Goal: Task Accomplishment & Management: Manage account settings

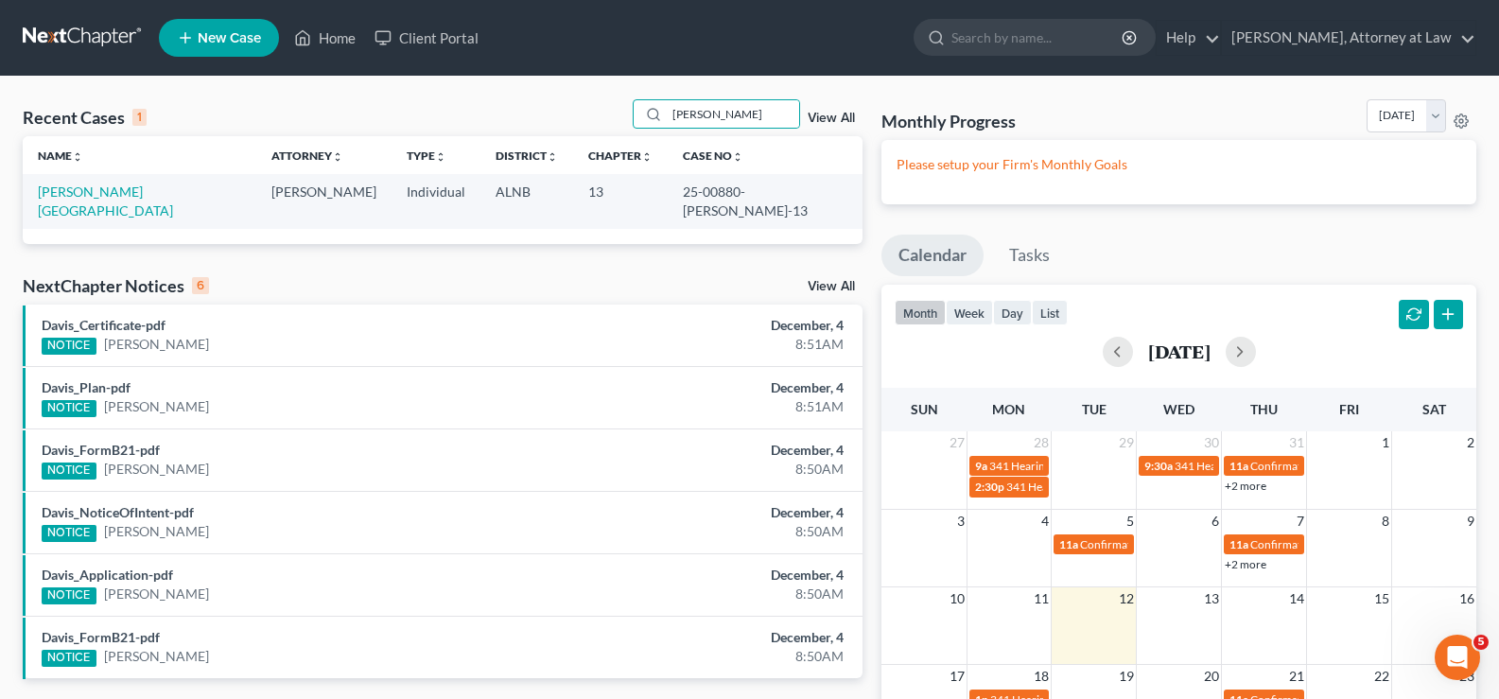
drag, startPoint x: 725, startPoint y: 118, endPoint x: 537, endPoint y: 79, distance: 192.1
click at [537, 84] on div "Recent Cases 1 [PERSON_NAME] View All Name unfold_more expand_more expand_less …" at bounding box center [749, 515] width 1499 height 876
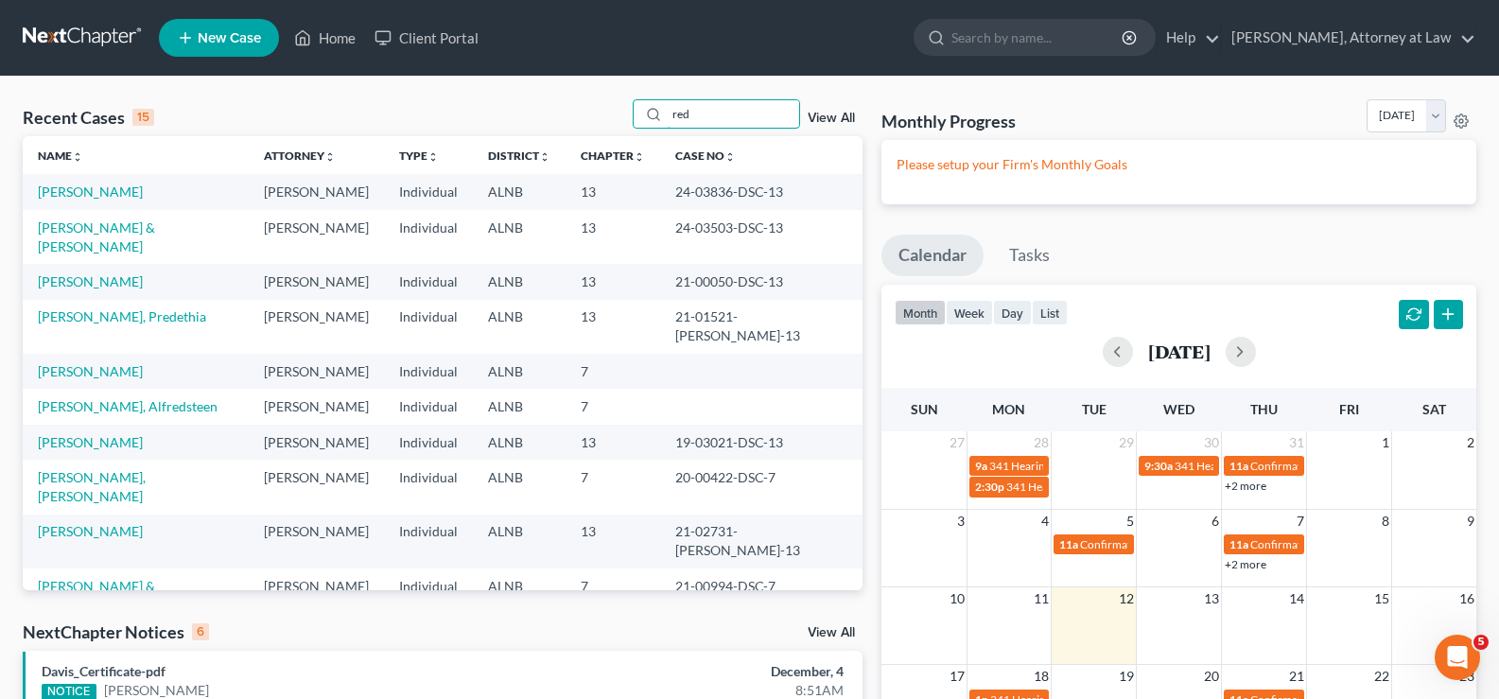
drag, startPoint x: 723, startPoint y: 110, endPoint x: 521, endPoint y: 118, distance: 202.5
click at [531, 123] on div "Recent Cases 15 red View All" at bounding box center [443, 117] width 840 height 37
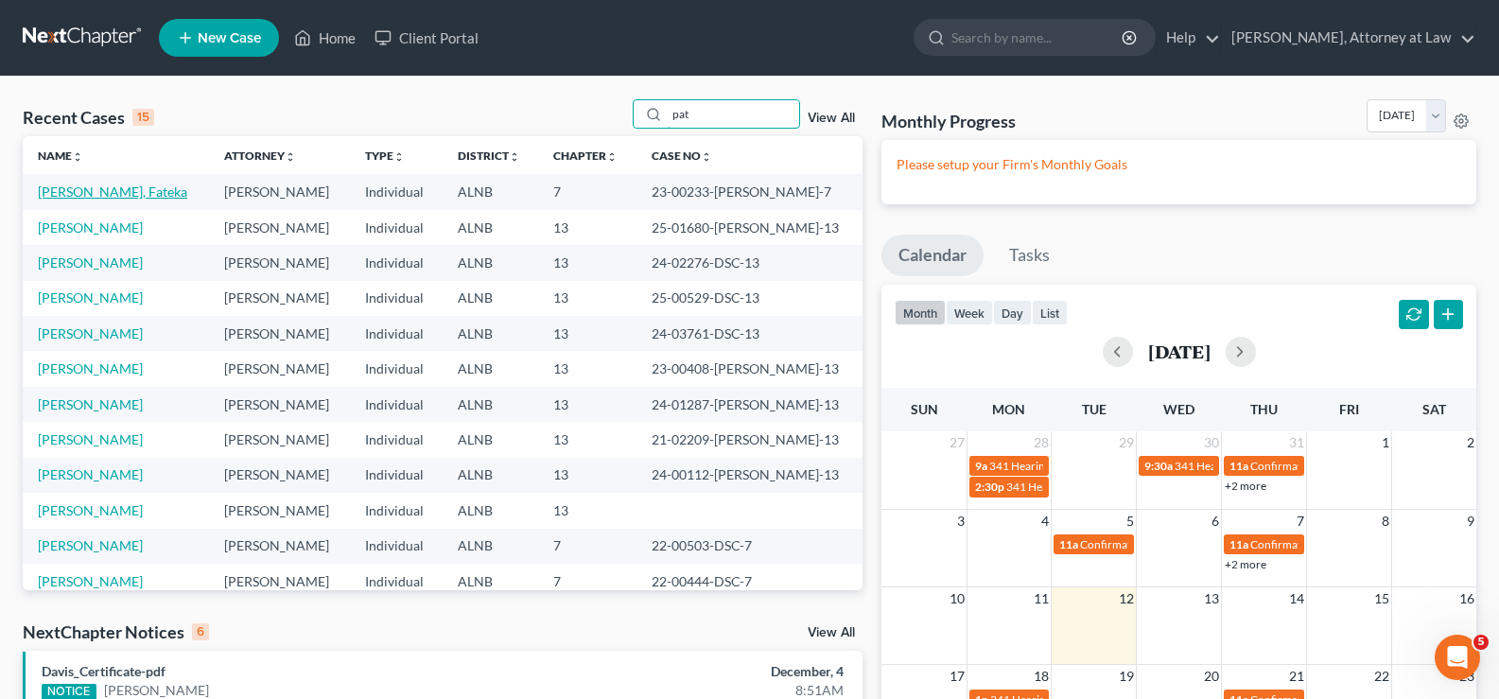
type input "pat"
click at [147, 190] on link "[PERSON_NAME], Fateka" at bounding box center [112, 191] width 149 height 16
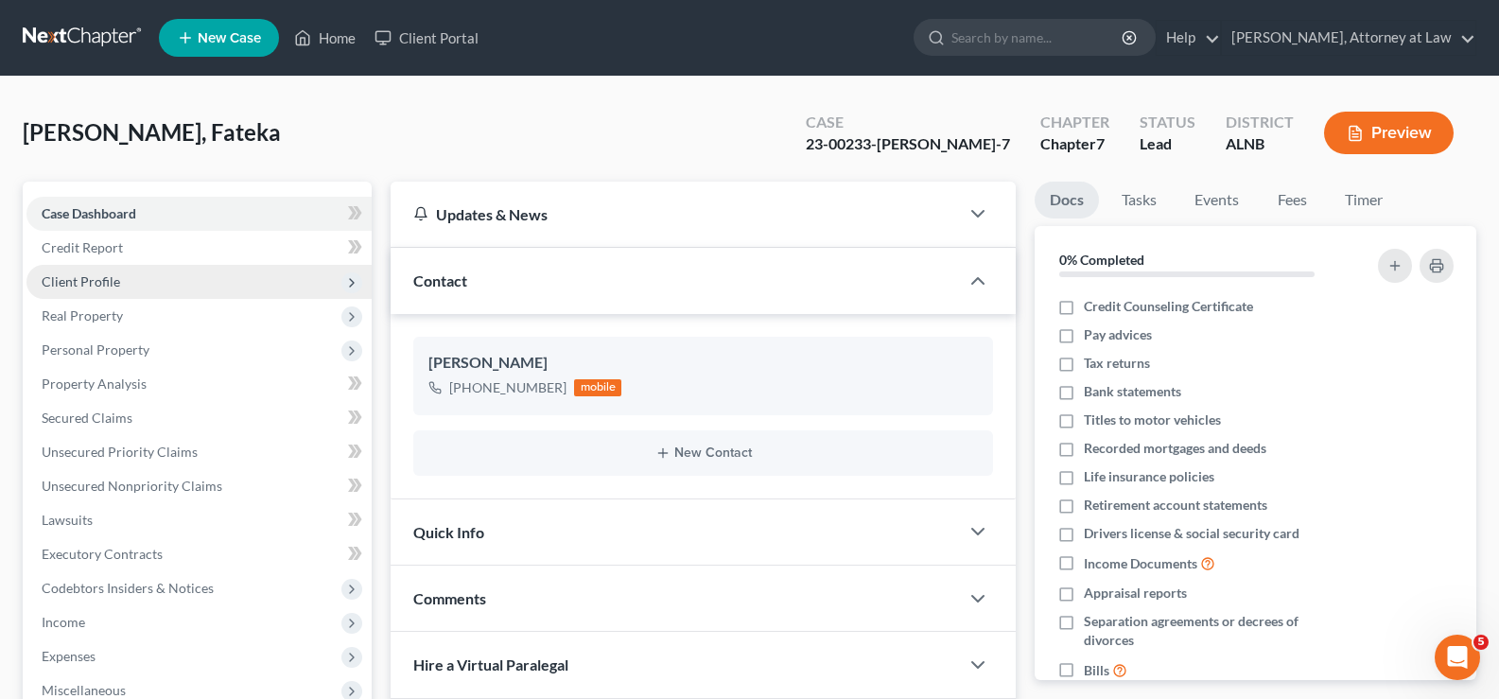
click at [95, 280] on span "Client Profile" at bounding box center [81, 281] width 78 height 16
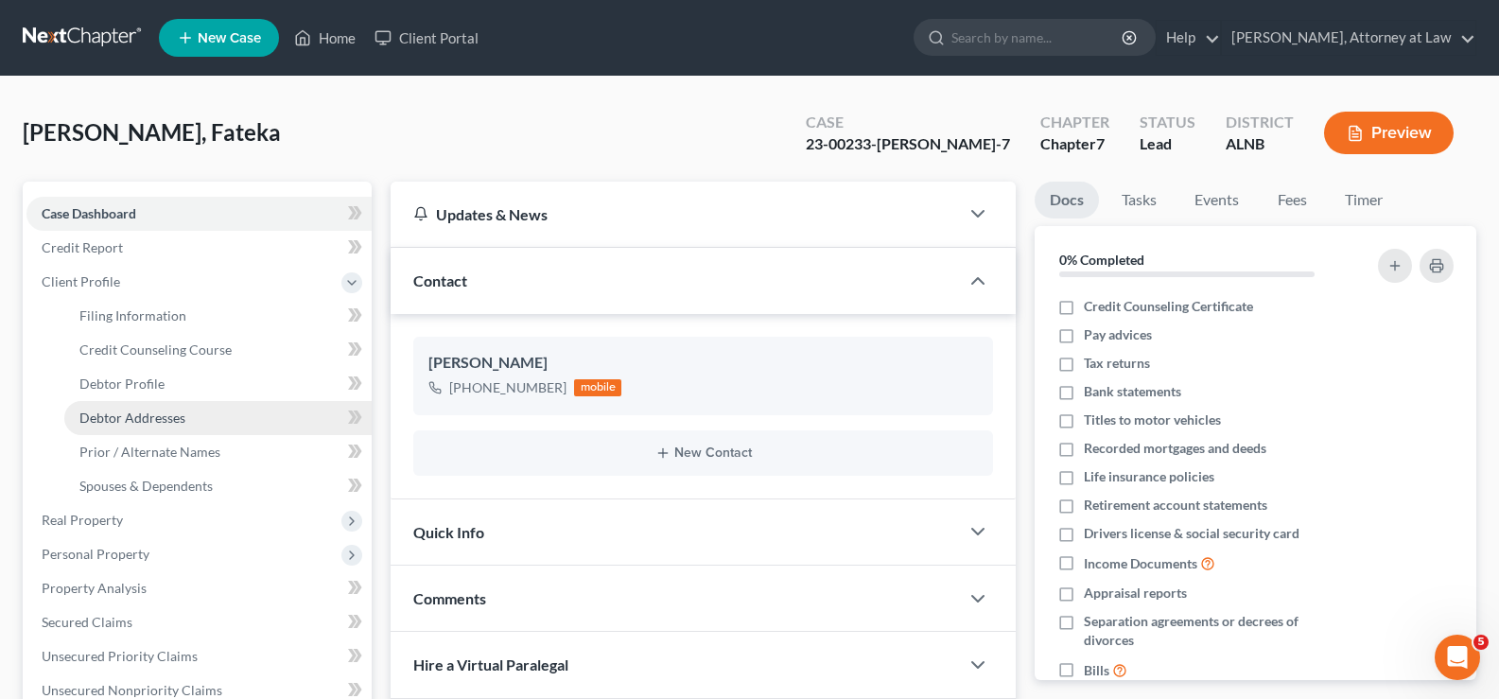
click at [128, 422] on span "Debtor Addresses" at bounding box center [132, 417] width 106 height 16
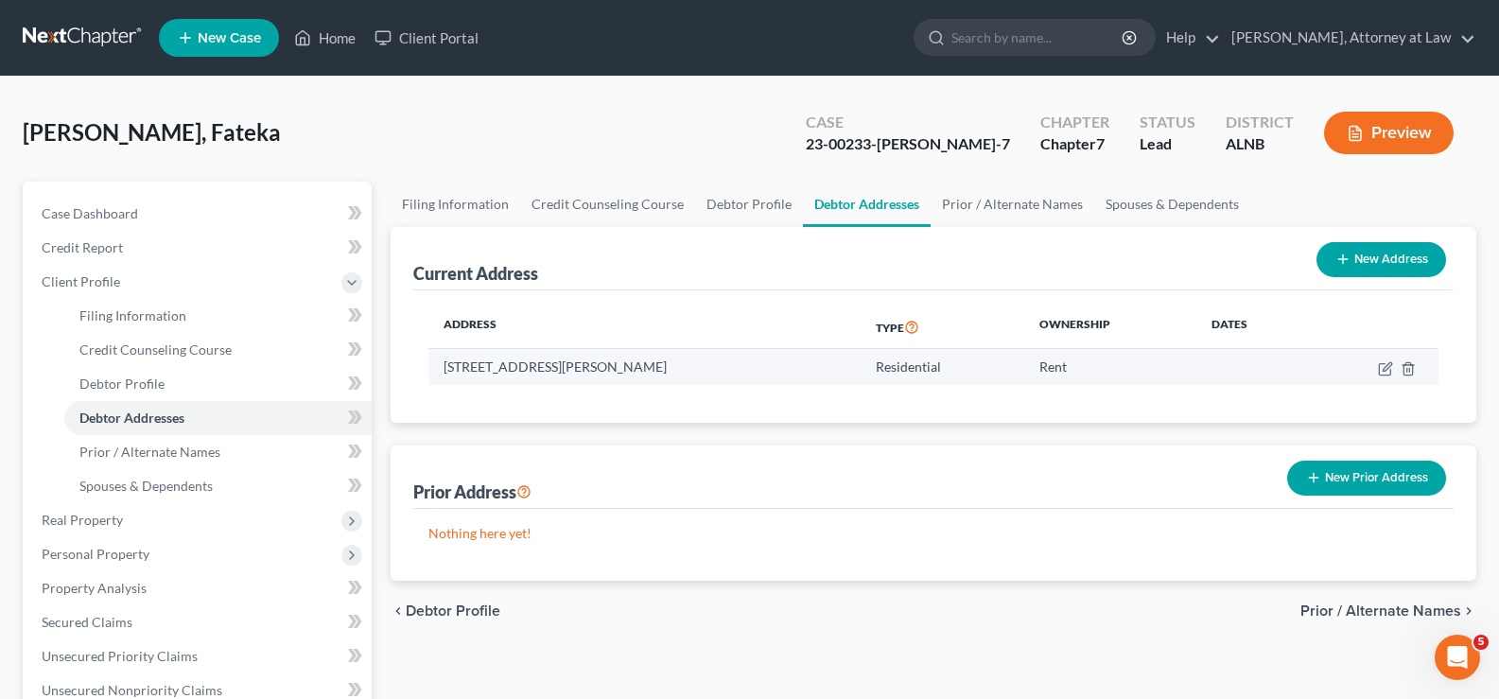
click at [693, 366] on td "[STREET_ADDRESS][PERSON_NAME]" at bounding box center [644, 367] width 432 height 36
click at [692, 365] on td "[STREET_ADDRESS][PERSON_NAME]" at bounding box center [644, 367] width 432 height 36
click at [1383, 364] on icon "button" at bounding box center [1385, 368] width 15 height 15
select select "0"
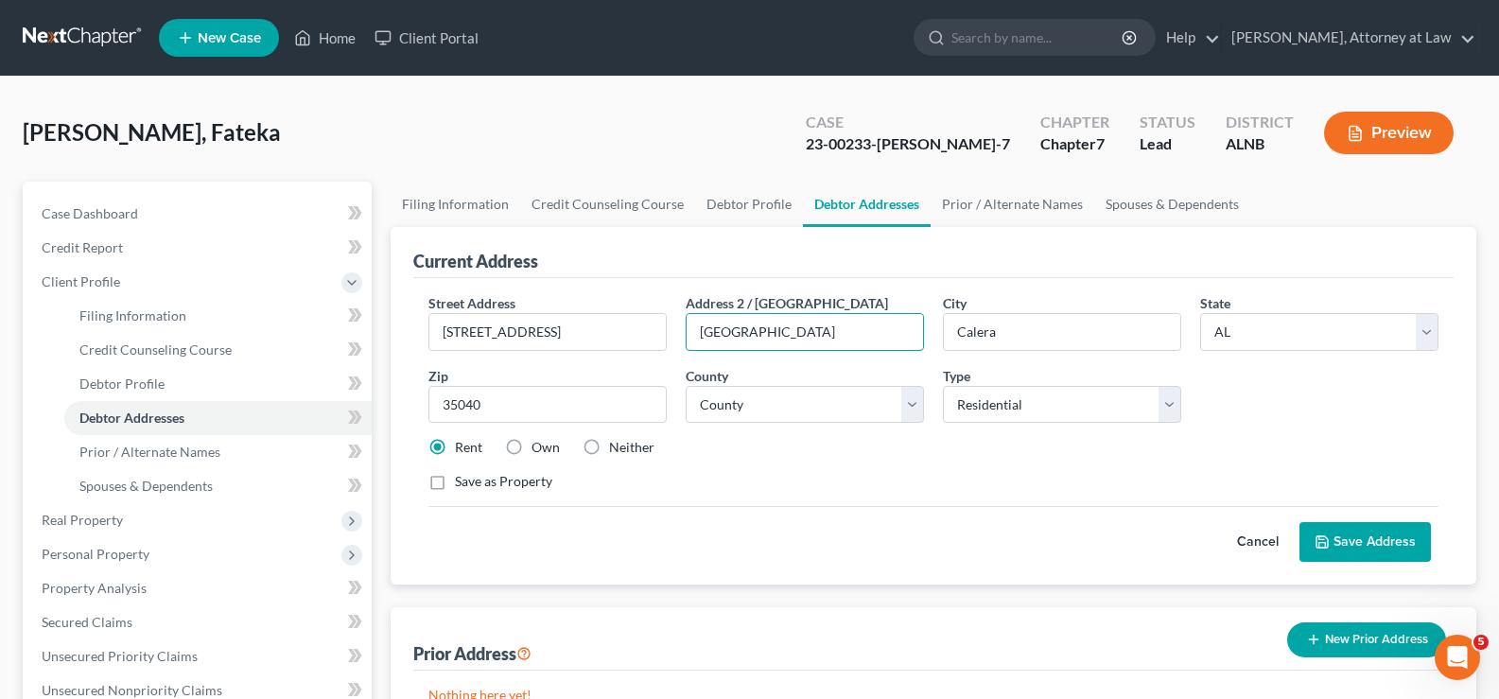
drag, startPoint x: 810, startPoint y: 330, endPoint x: 677, endPoint y: 339, distance: 133.6
click at [677, 339] on div "Address [GEOGRAPHIC_DATA]" at bounding box center [804, 322] width 257 height 58
click at [1359, 533] on button "Save Address" at bounding box center [1364, 542] width 131 height 40
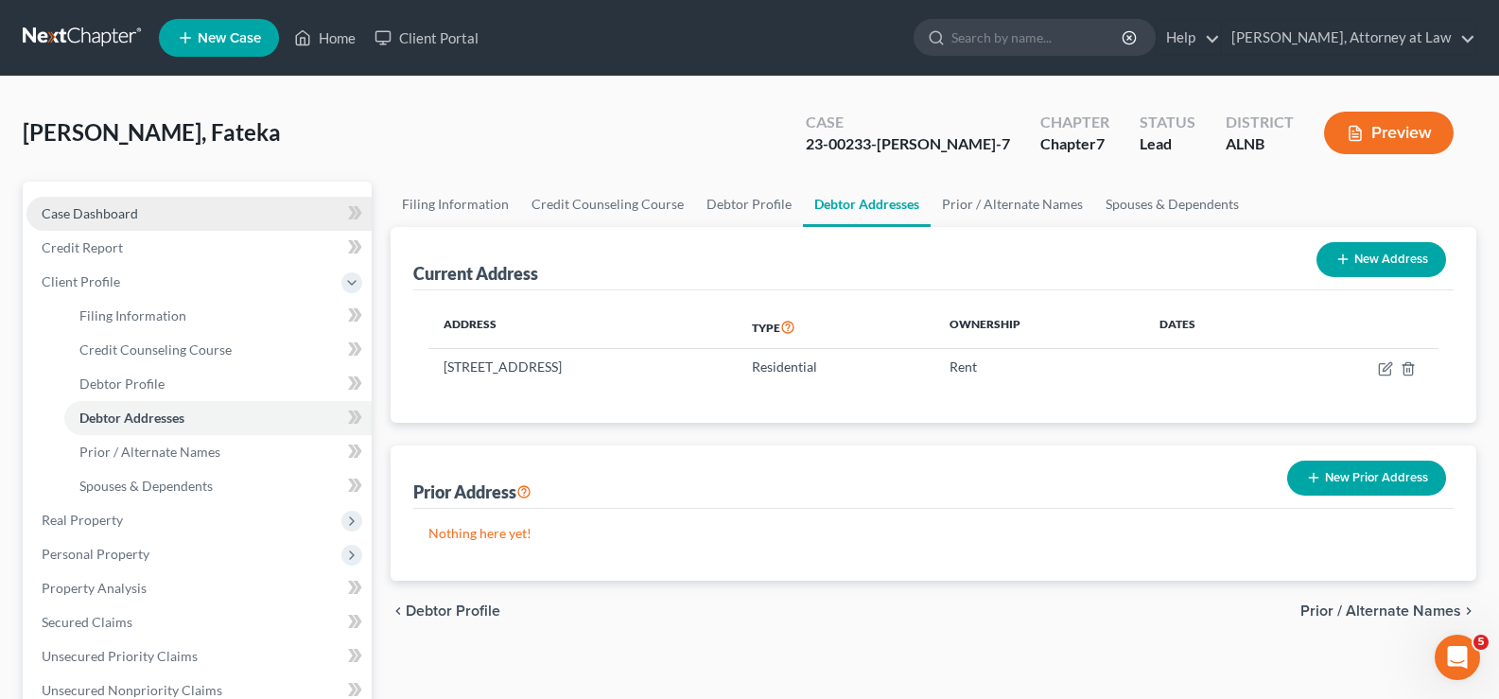
click at [98, 211] on span "Case Dashboard" at bounding box center [90, 213] width 96 height 16
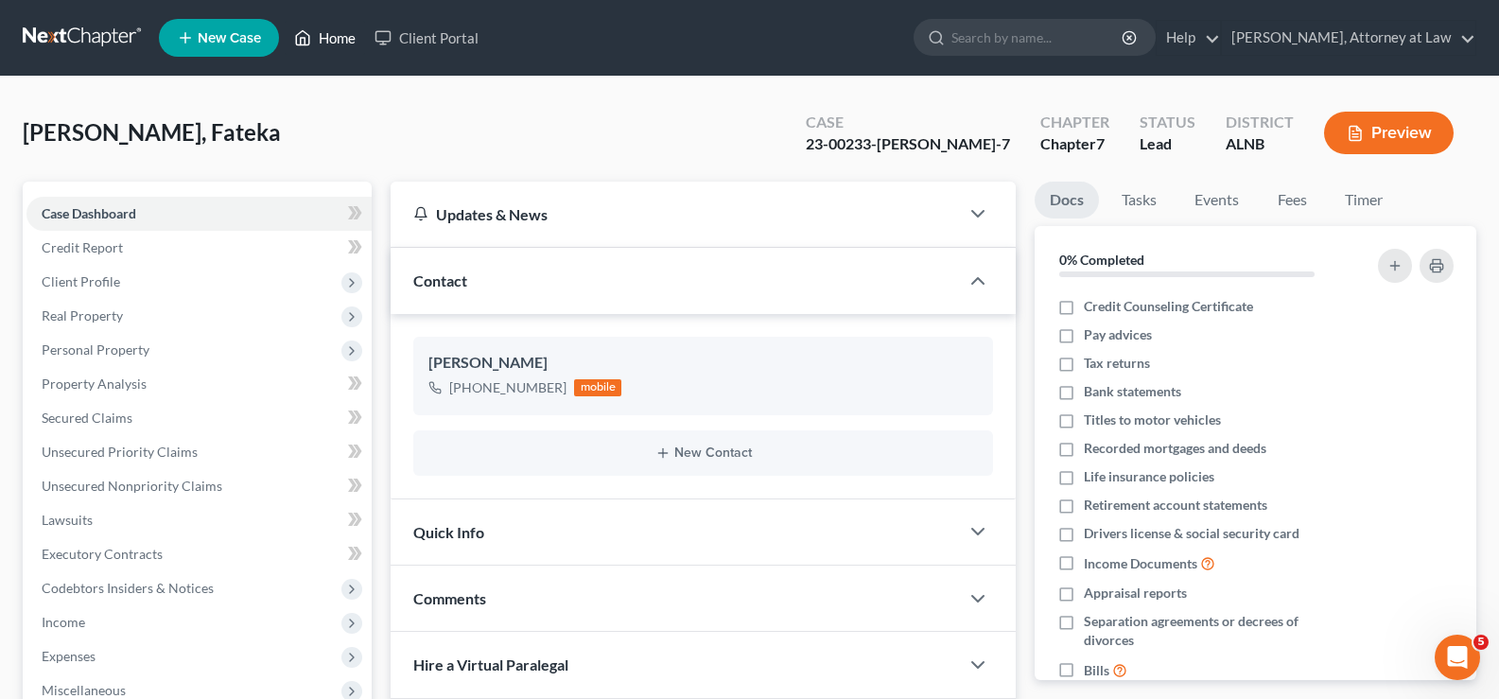
click at [322, 39] on link "Home" at bounding box center [325, 38] width 80 height 34
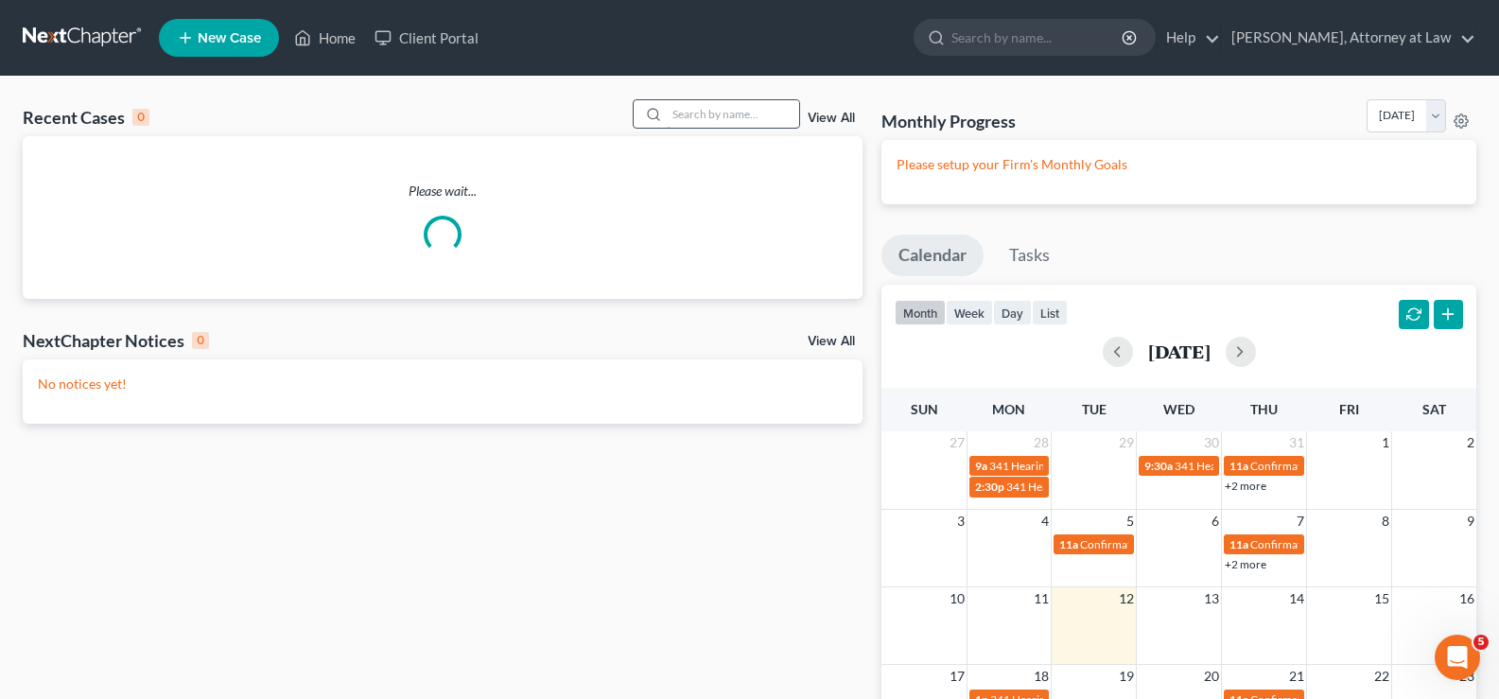
click at [692, 121] on input "search" at bounding box center [733, 113] width 132 height 27
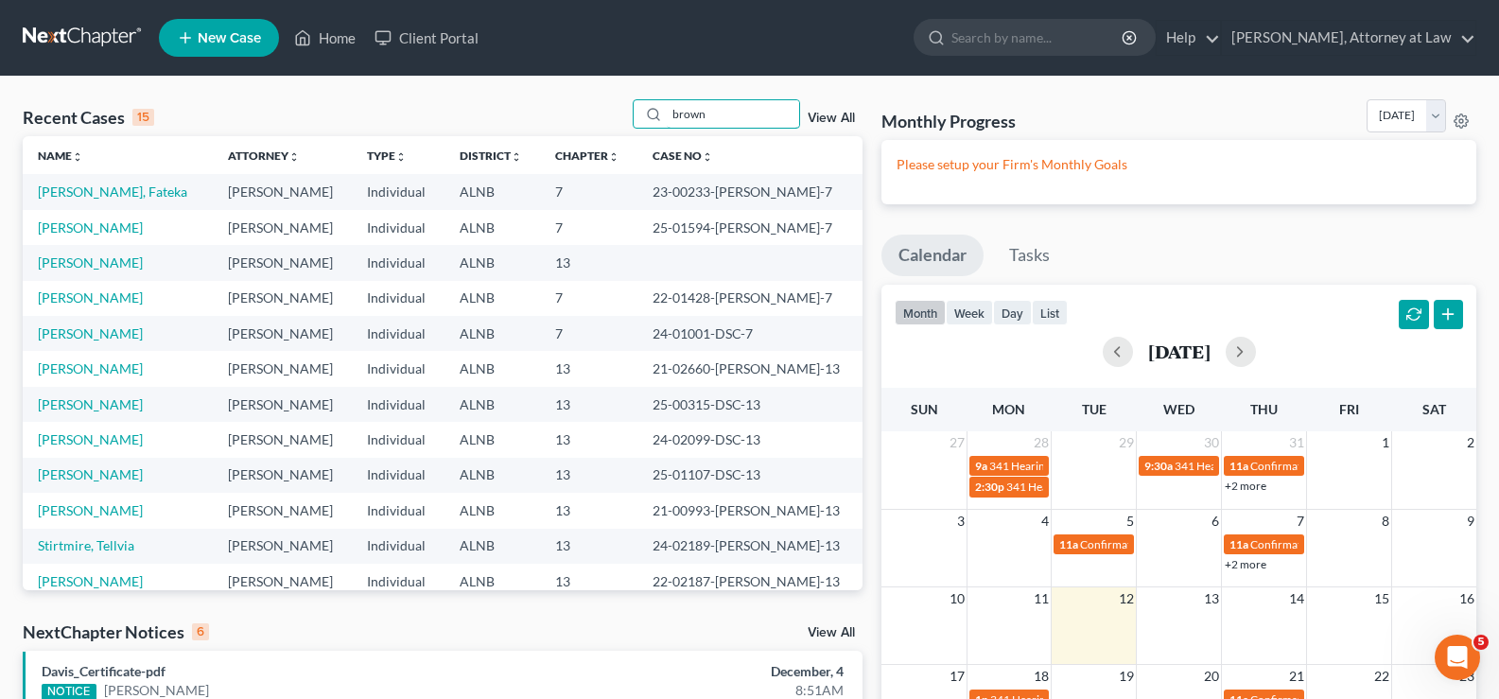
type input "brown"
